Goal: Book appointment/travel/reservation

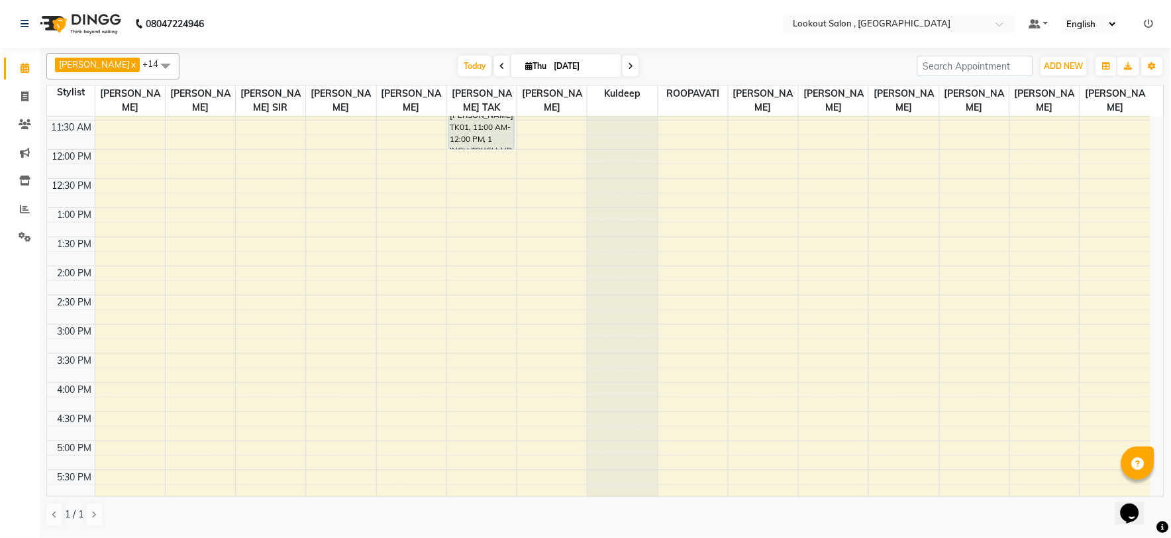
scroll to position [228, 0]
click at [462, 321] on div "8:00 AM 8:30 AM 9:00 AM 9:30 AM 10:00 AM 10:30 AM 11:00 AM 11:30 AM 12:00 PM 12…" at bounding box center [599, 326] width 1104 height 874
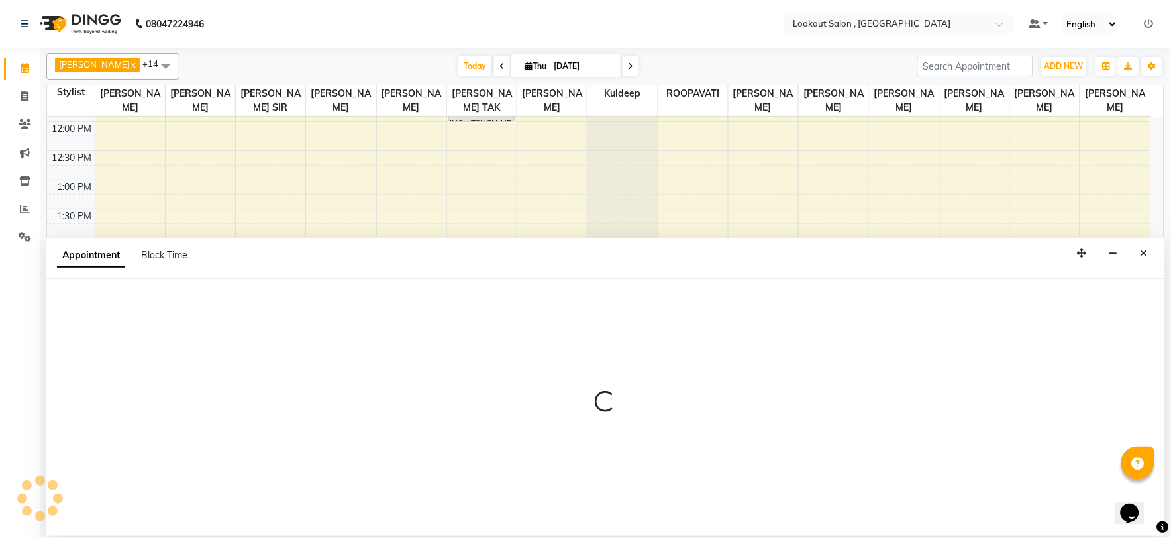
click at [462, 320] on div at bounding box center [605, 407] width 1118 height 257
select select "11497"
select select "tentative"
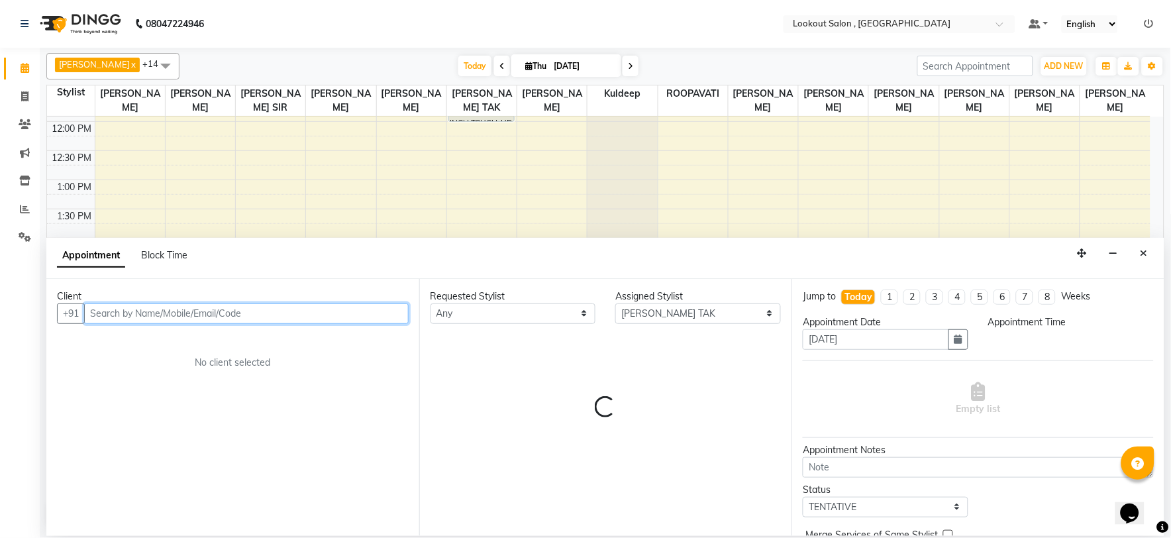
select select "900"
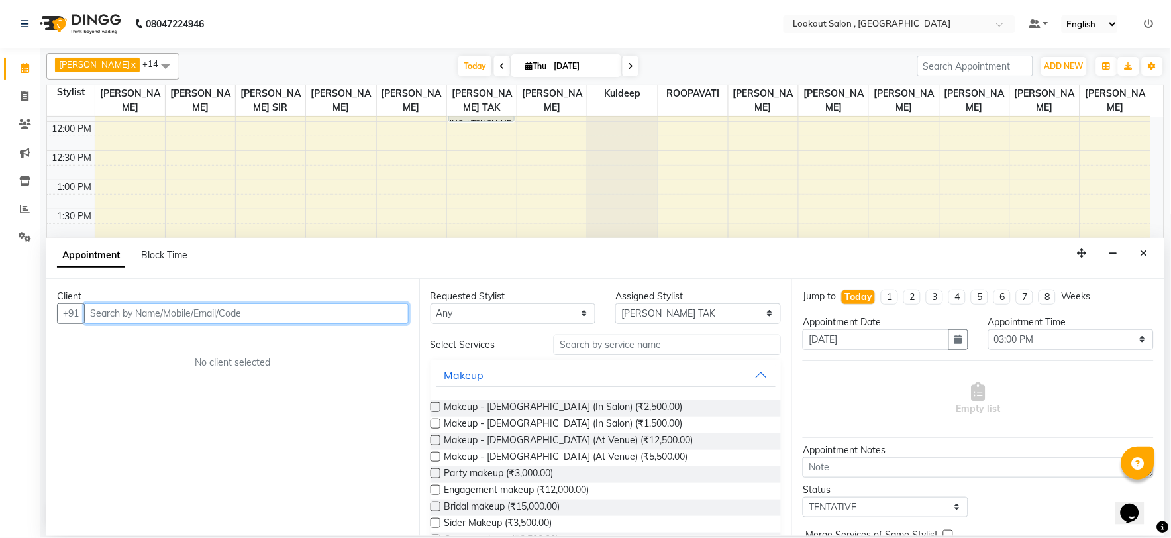
click at [220, 321] on input "text" at bounding box center [246, 313] width 325 height 21
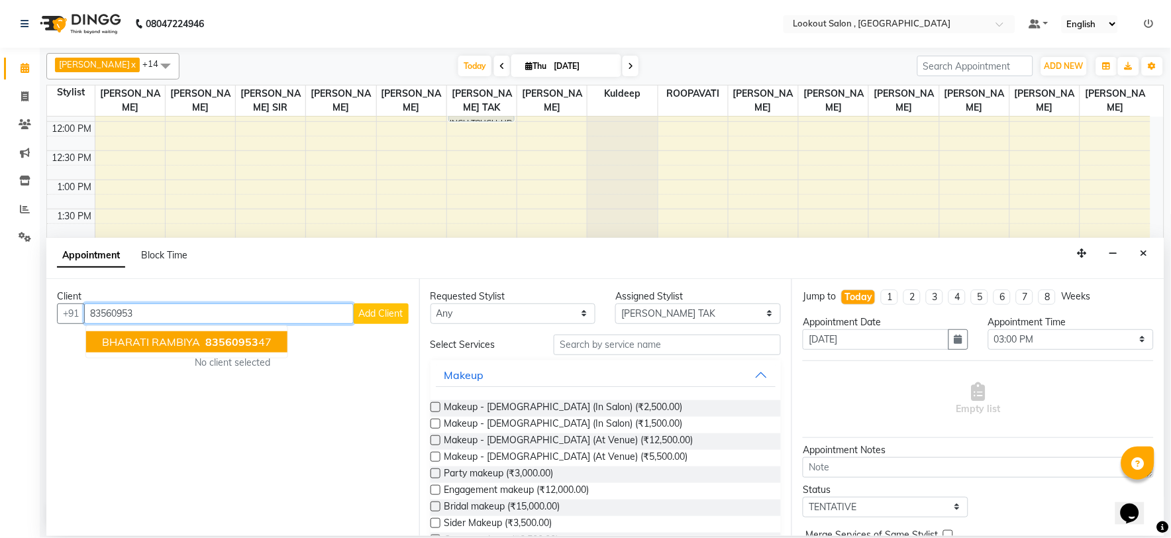
click at [221, 348] on button "BHARATI RAMBIYA 83560953 47" at bounding box center [186, 341] width 201 height 21
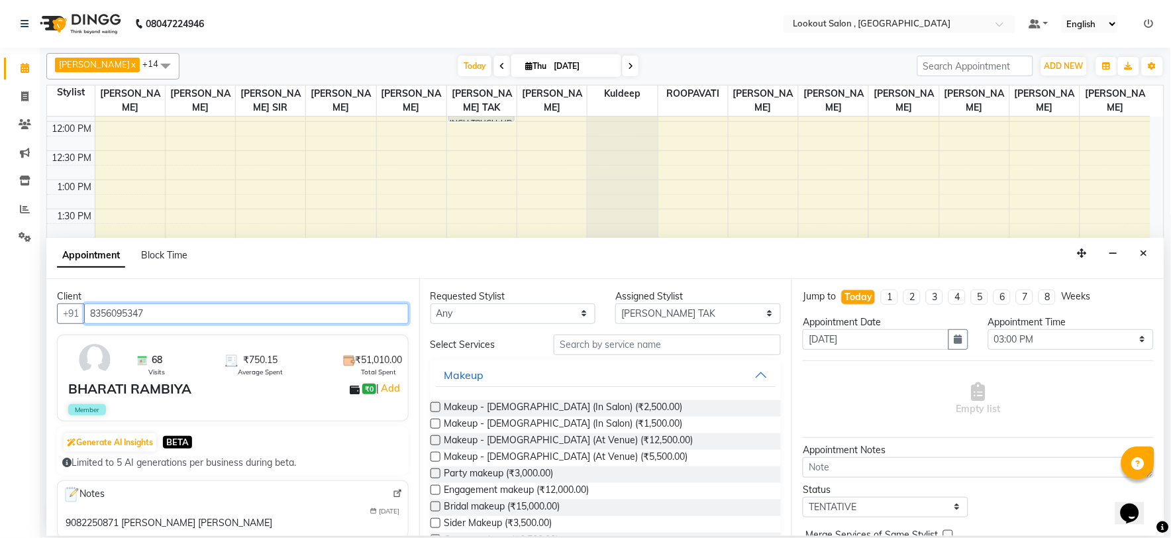
type input "8356095347"
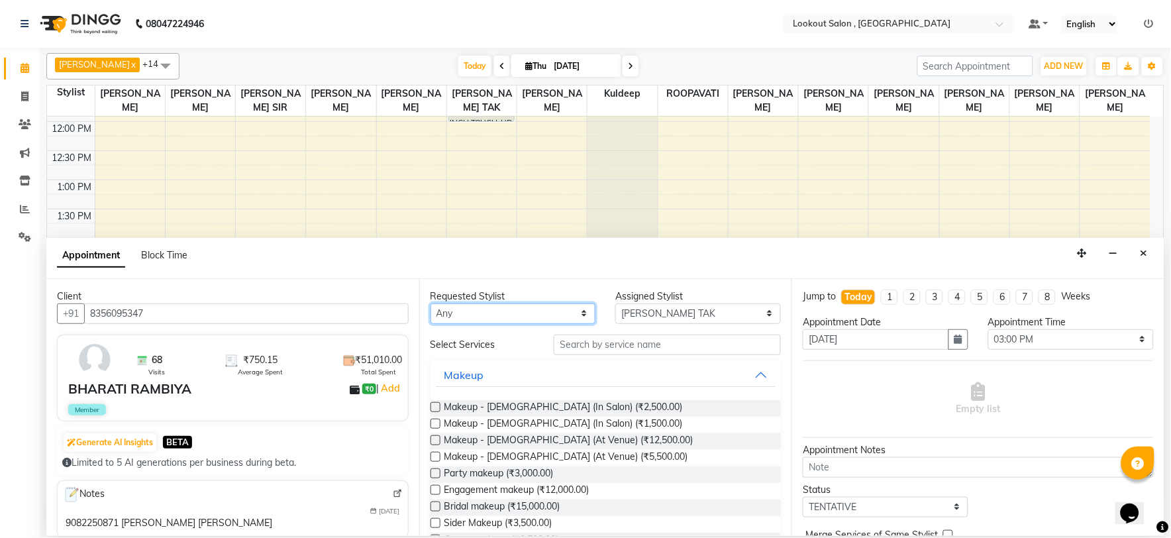
click at [505, 314] on select "Any [PERSON_NAME] [PERSON_NAME] [PERSON_NAME] [PERSON_NAME] kuldeep NANDINI [PE…" at bounding box center [514, 313] width 166 height 21
select select "11497"
click at [431, 303] on select "Any [PERSON_NAME] [PERSON_NAME] [PERSON_NAME] [PERSON_NAME] kuldeep NANDINI [PE…" at bounding box center [514, 313] width 166 height 21
click at [595, 349] on input "text" at bounding box center [667, 345] width 227 height 21
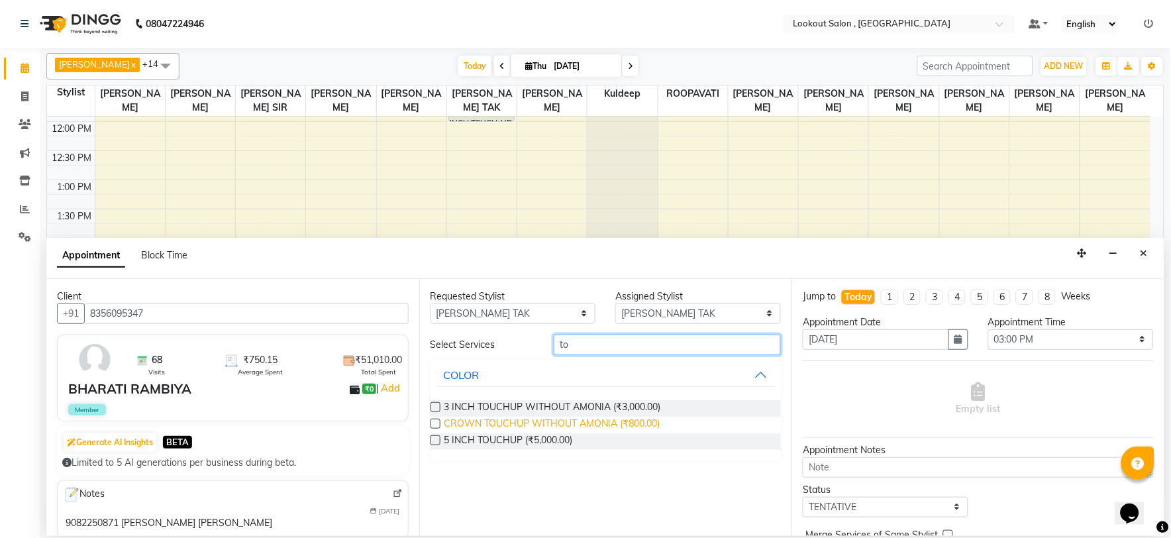
type input "t"
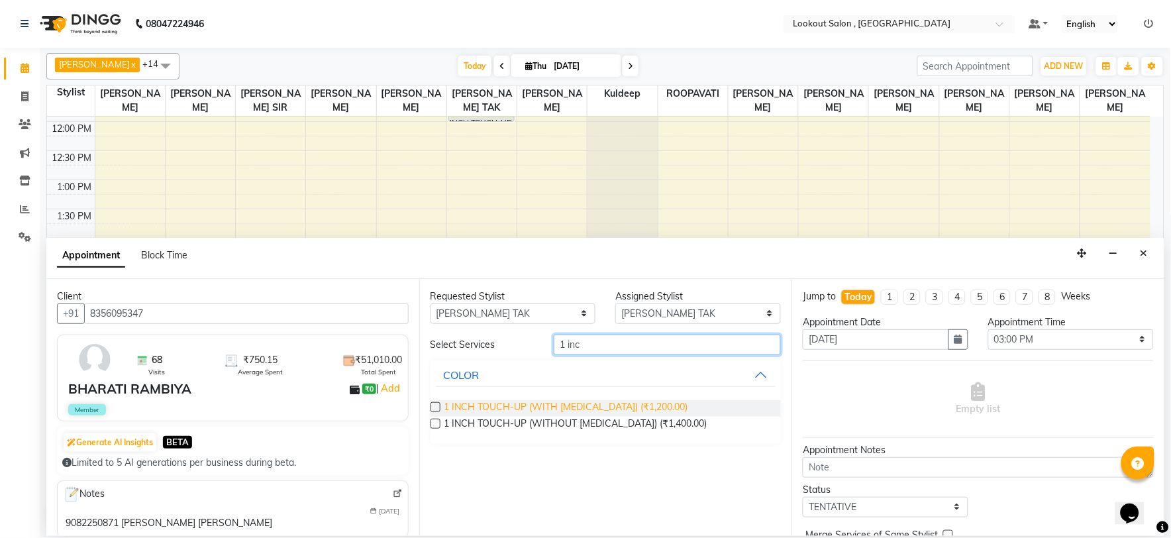
type input "1 inc"
click at [636, 402] on span "1 INCH TOUCH-UP (WITH [MEDICAL_DATA]) (₹1,200.00)" at bounding box center [567, 408] width 244 height 17
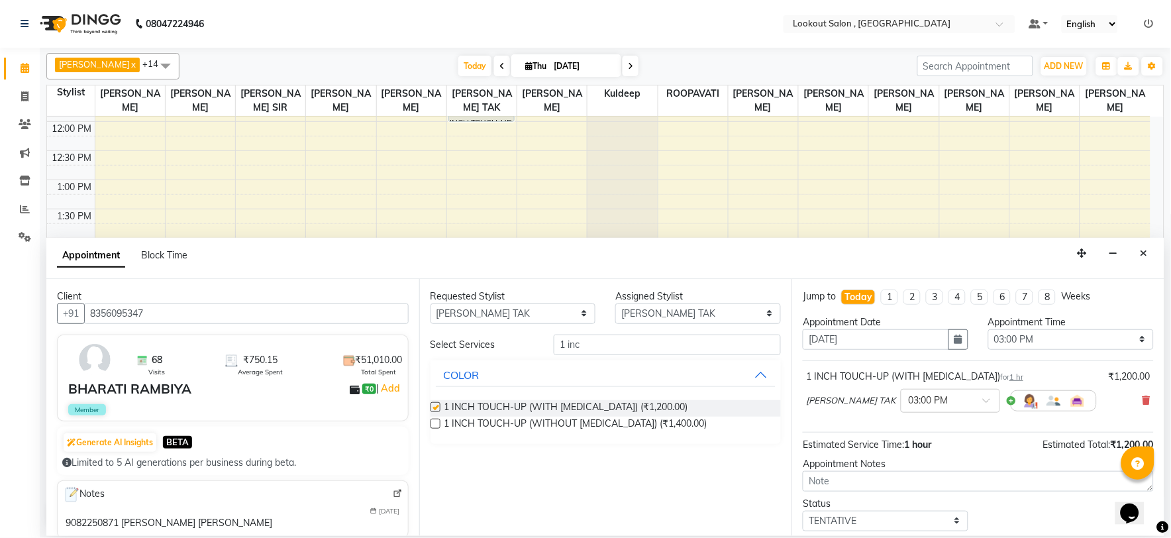
checkbox input "false"
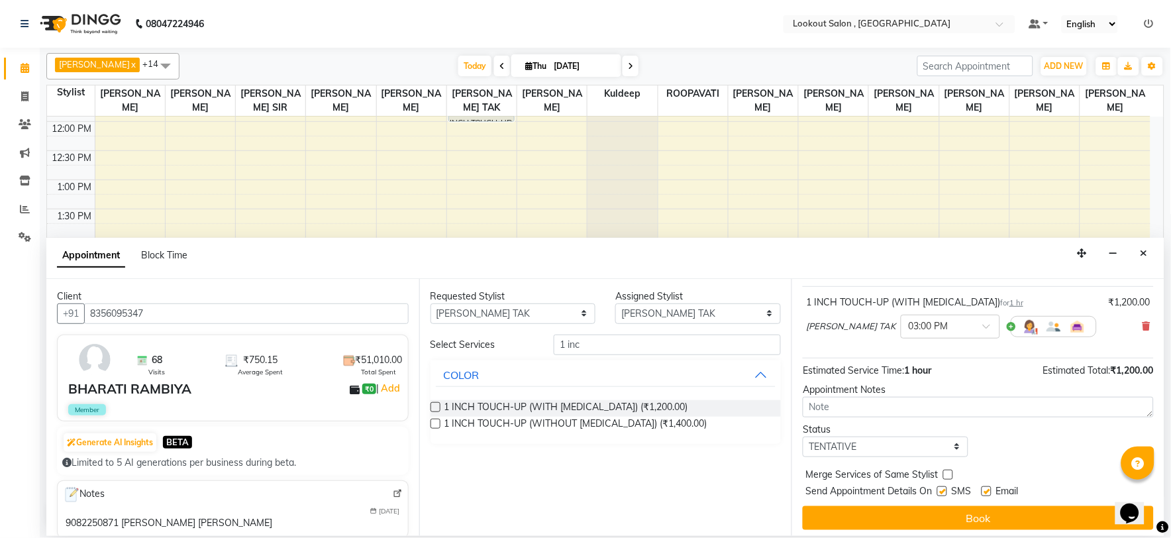
scroll to position [80, 0]
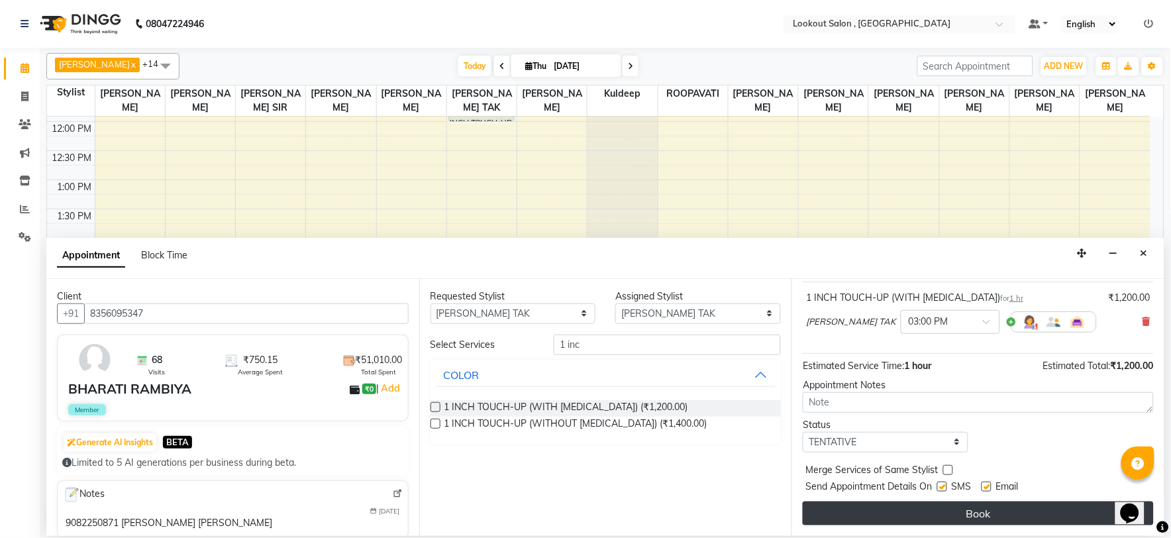
click at [924, 506] on button "Book" at bounding box center [978, 514] width 351 height 24
